Goal: Navigation & Orientation: Find specific page/section

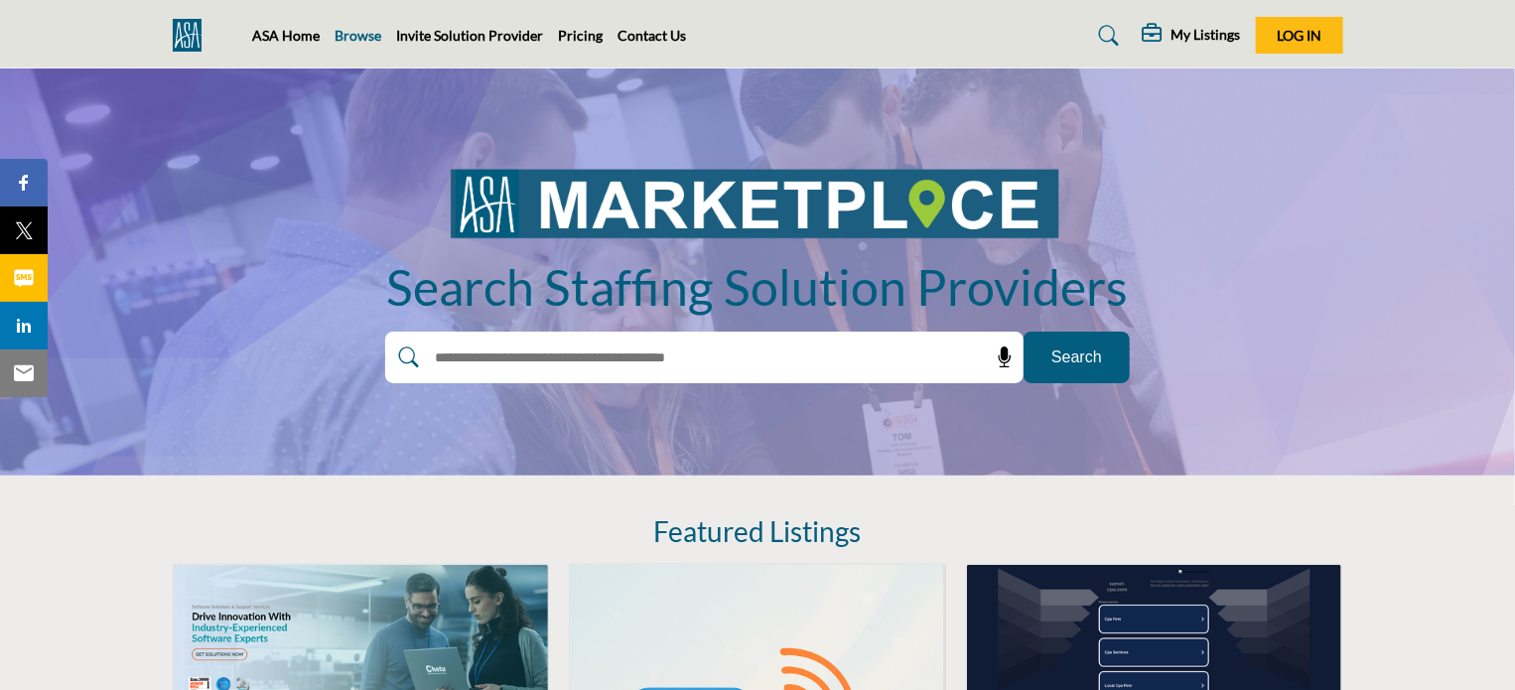
click at [353, 35] on link "Browse" at bounding box center [359, 35] width 47 height 17
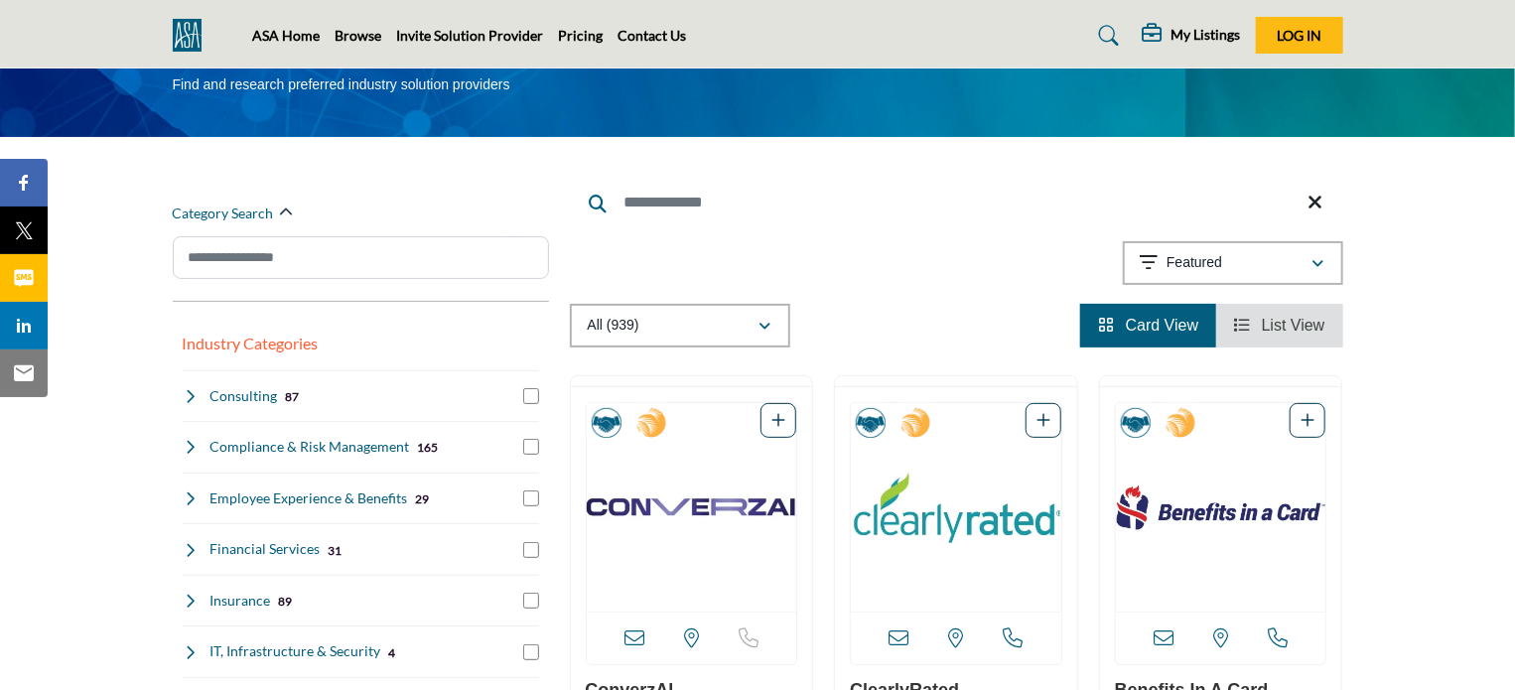
scroll to position [99, 0]
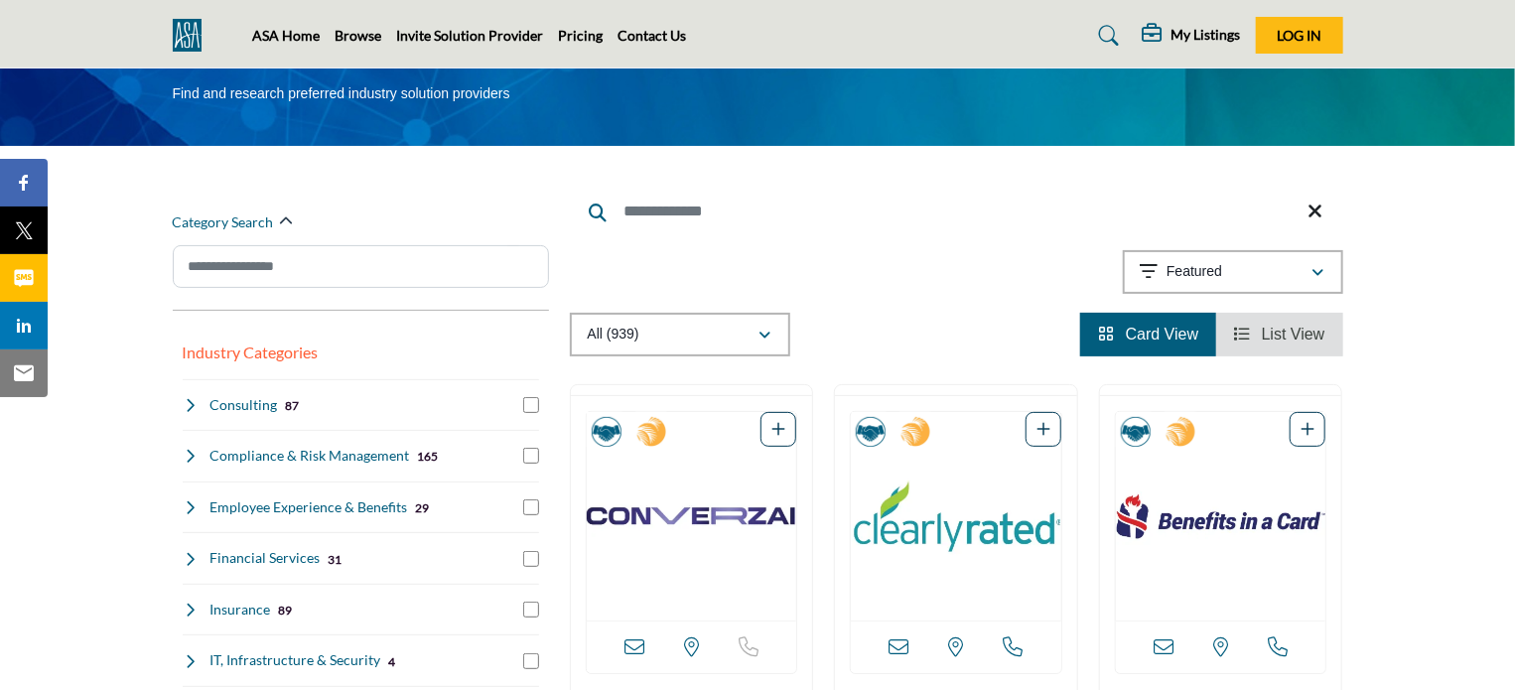
click at [1255, 329] on link "List View" at bounding box center [1279, 334] width 90 height 17
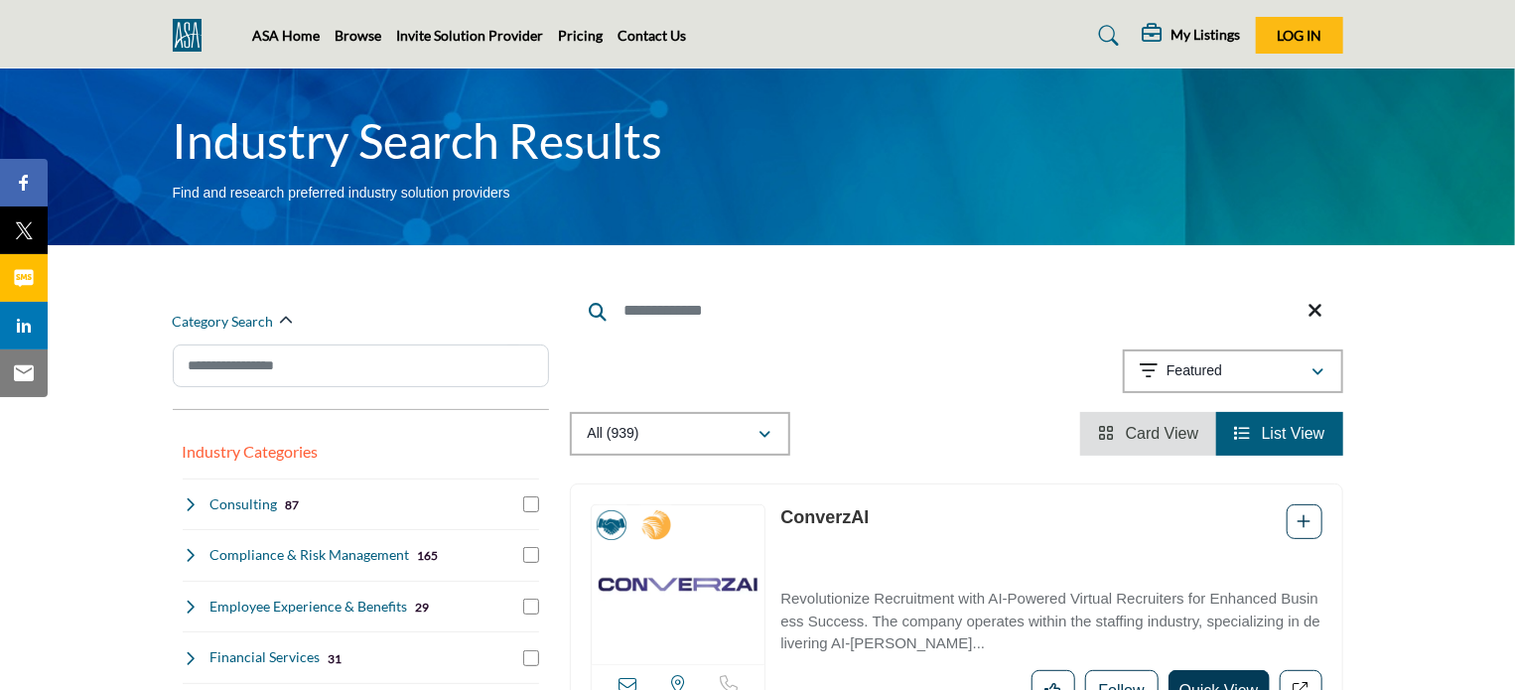
click at [1128, 440] on span "Card View" at bounding box center [1162, 433] width 73 height 17
